Goal: Find specific page/section: Find specific page/section

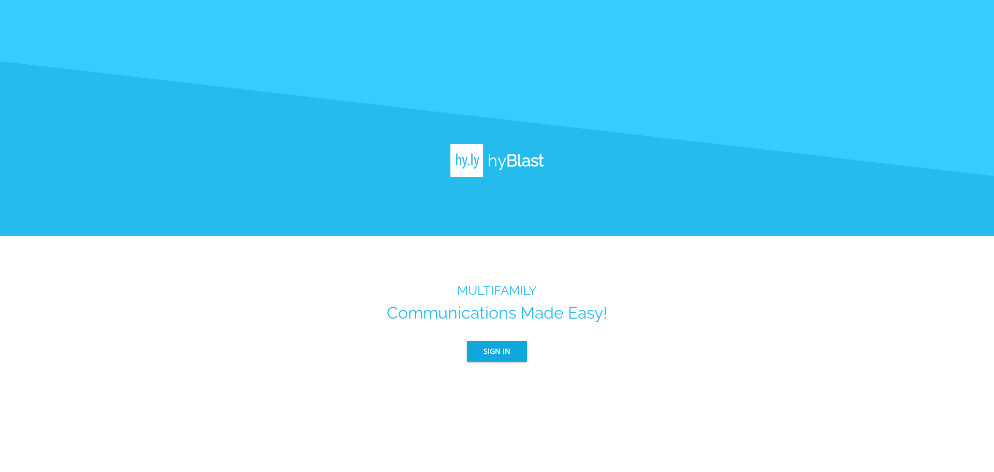
click at [504, 346] on span "Sign In" at bounding box center [497, 351] width 27 height 13
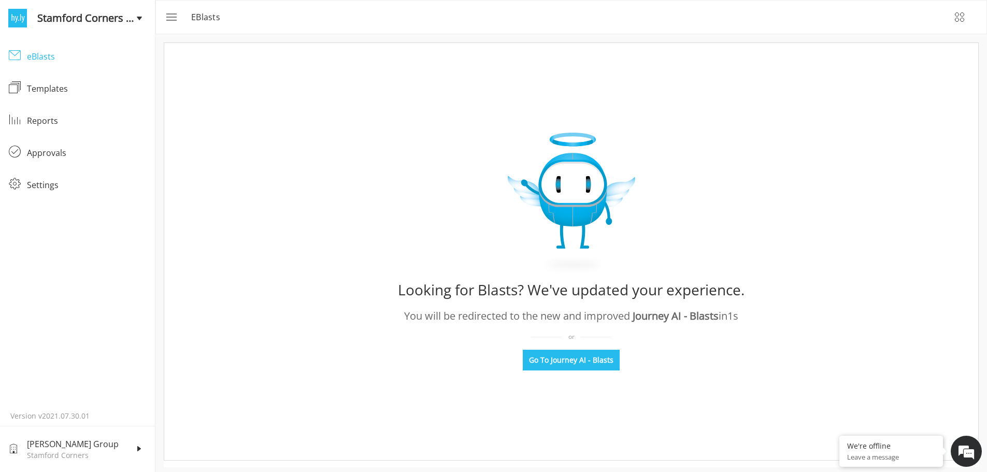
click at [37, 59] on div "eBlasts" at bounding box center [87, 56] width 120 height 12
